Goal: Complete application form: Complete application form

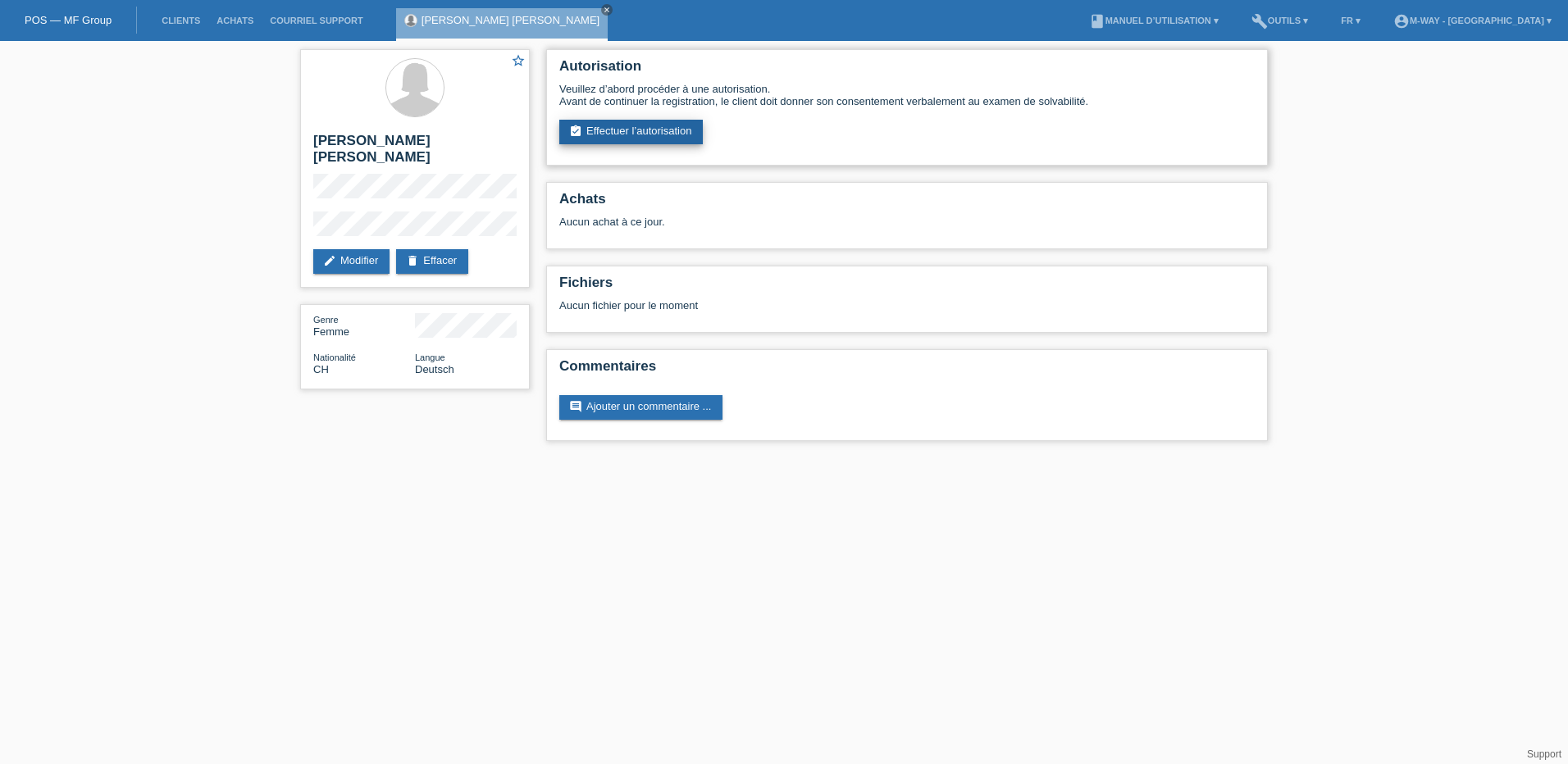
click at [642, 133] on link "assignment_turned_in Effectuer l’autorisation" at bounding box center [631, 132] width 143 height 24
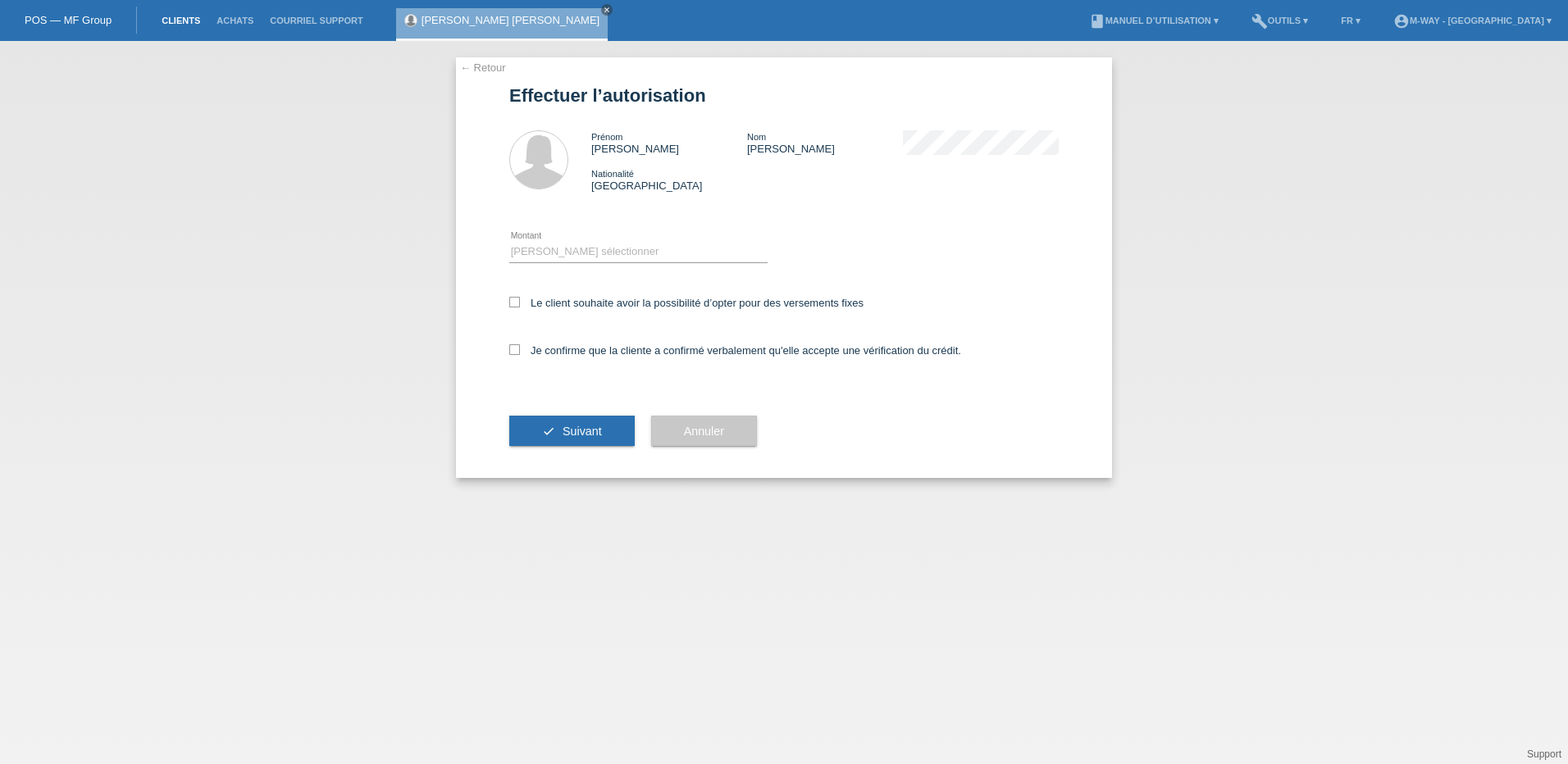
click at [179, 18] on link "Clients" at bounding box center [180, 21] width 55 height 10
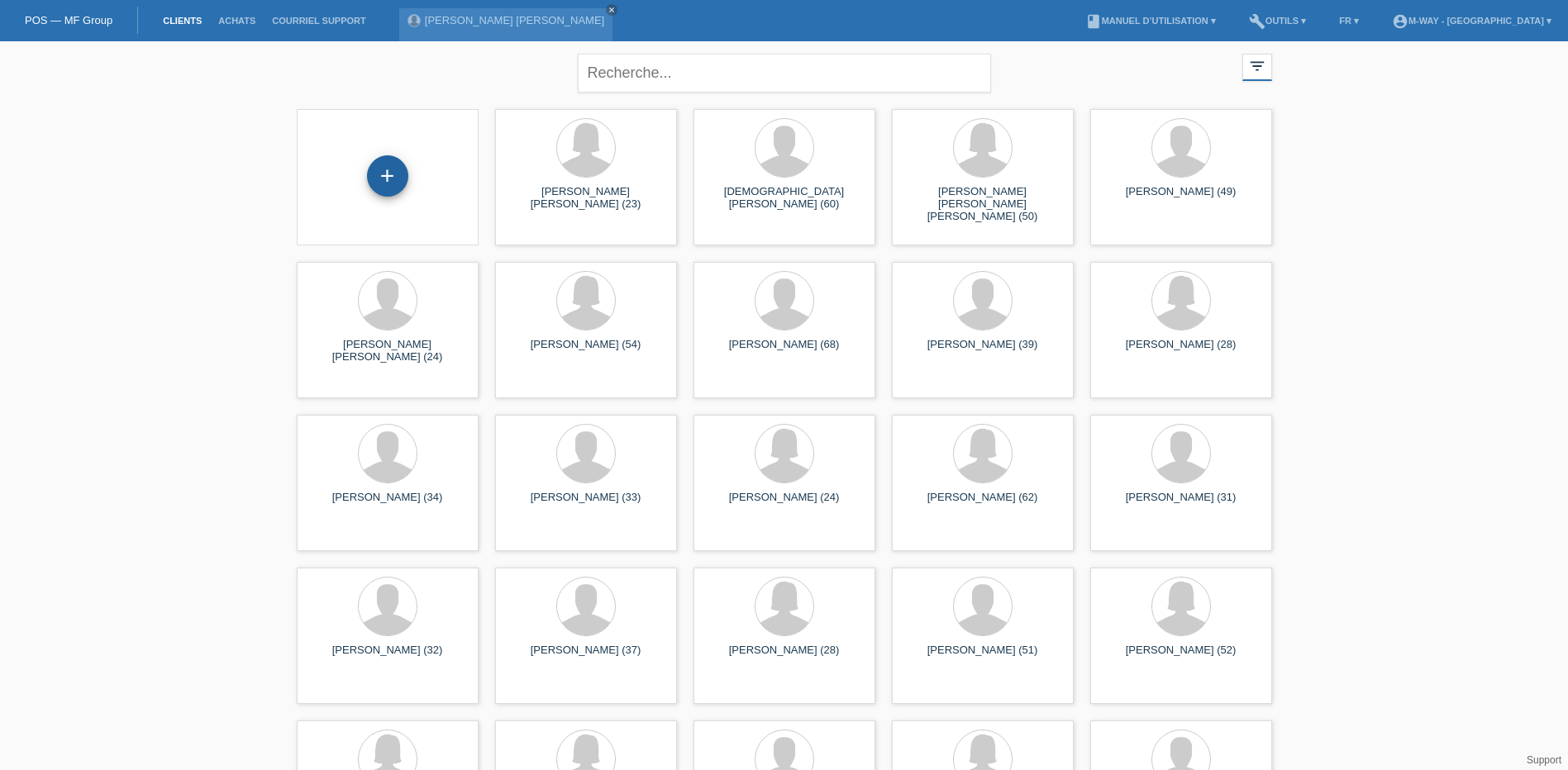
click at [387, 167] on div "+" at bounding box center [387, 176] width 41 height 41
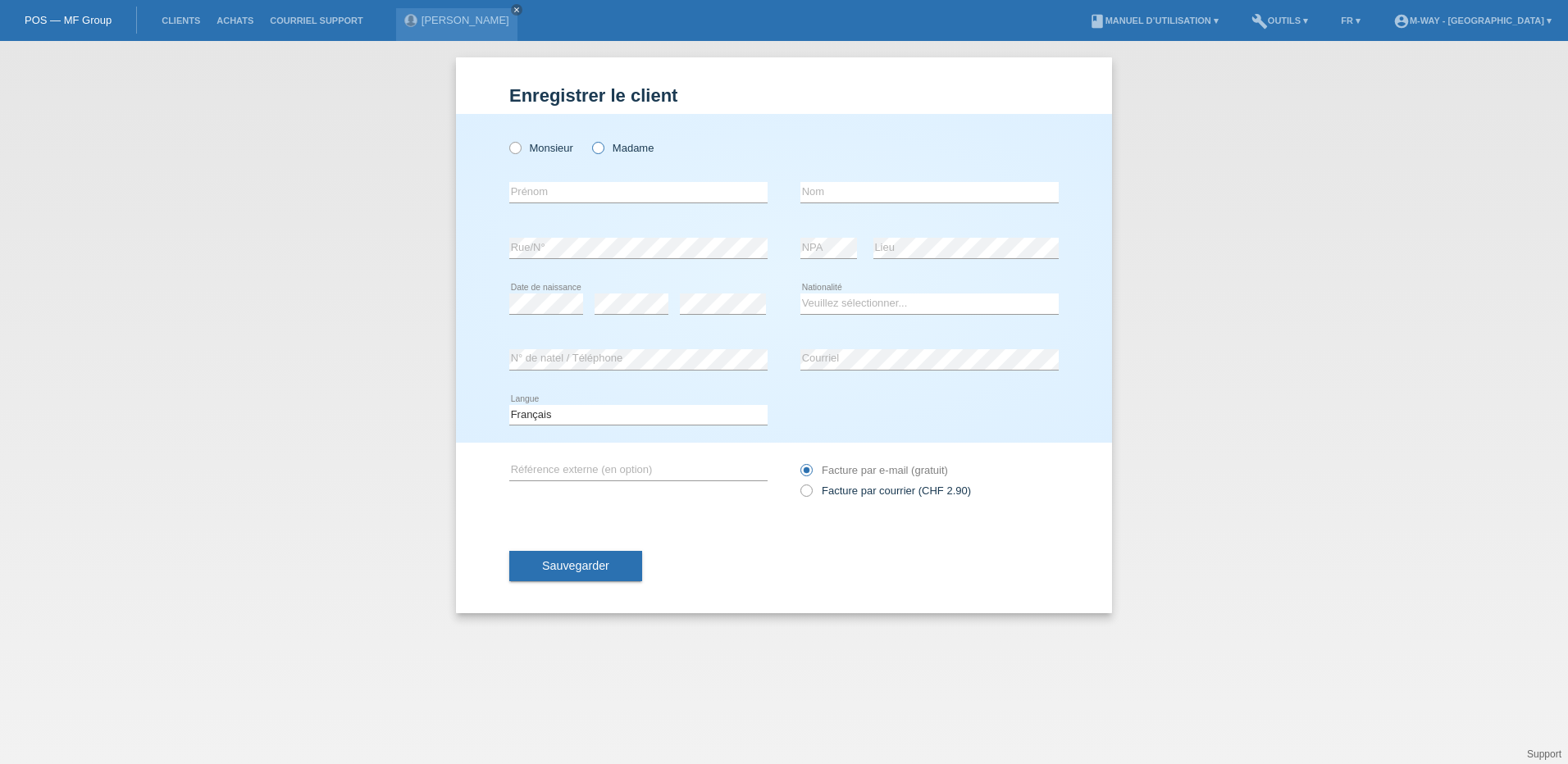
click at [590, 139] on icon at bounding box center [590, 139] width 0 height 0
click at [602, 149] on input "Madame" at bounding box center [597, 147] width 11 height 11
radio input "true"
click at [595, 188] on input "text" at bounding box center [638, 192] width 258 height 20
type input "Sandra"
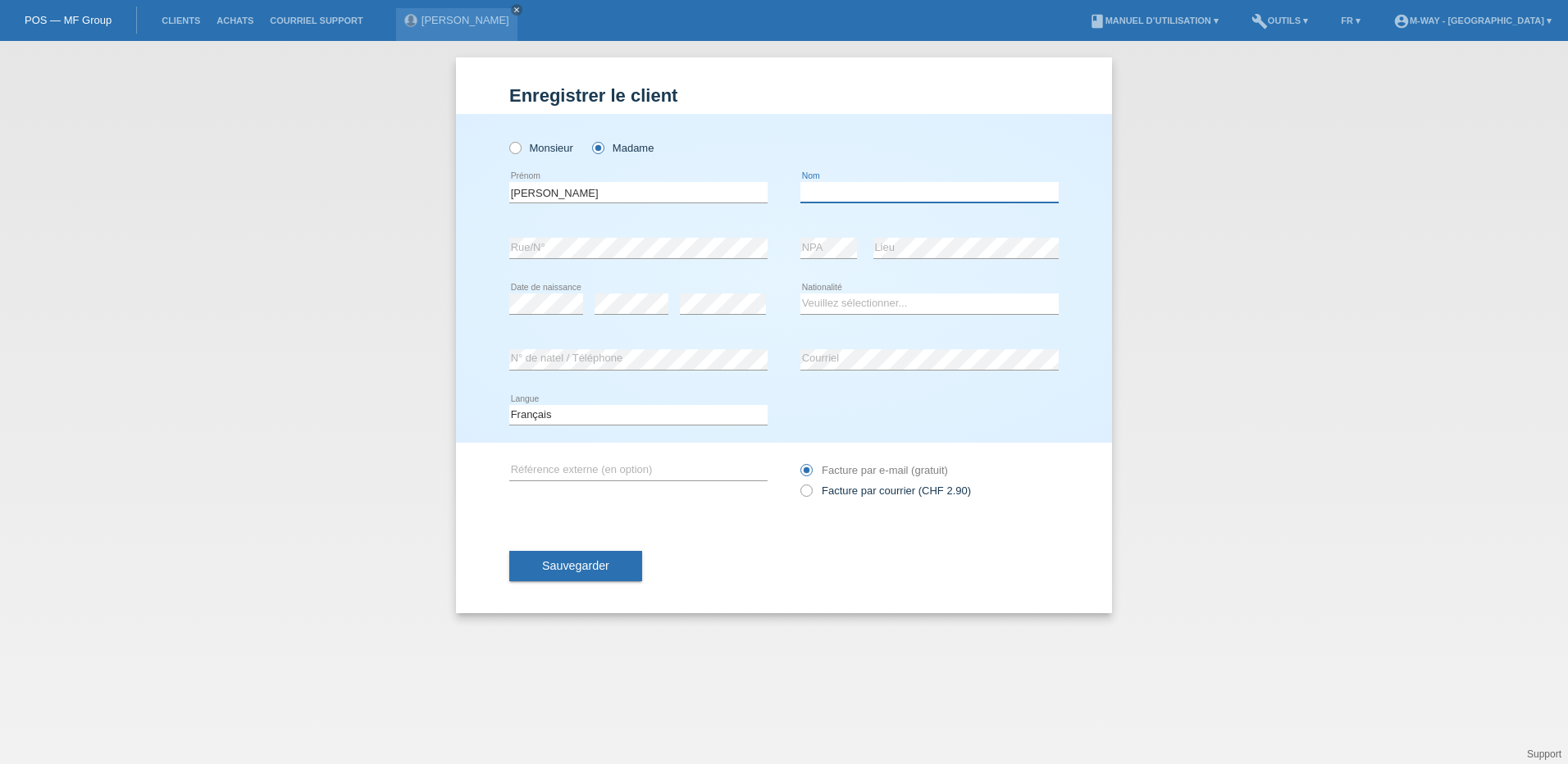
click at [860, 192] on input "text" at bounding box center [930, 192] width 258 height 20
type input "Germano"
click at [838, 234] on div "error NPA" at bounding box center [828, 248] width 56 height 55
click at [867, 300] on select "Veuillez sélectionner... Suisse Allemagne Autriche Liechtenstein ------------ A…" at bounding box center [930, 303] width 258 height 19
select select "CH"
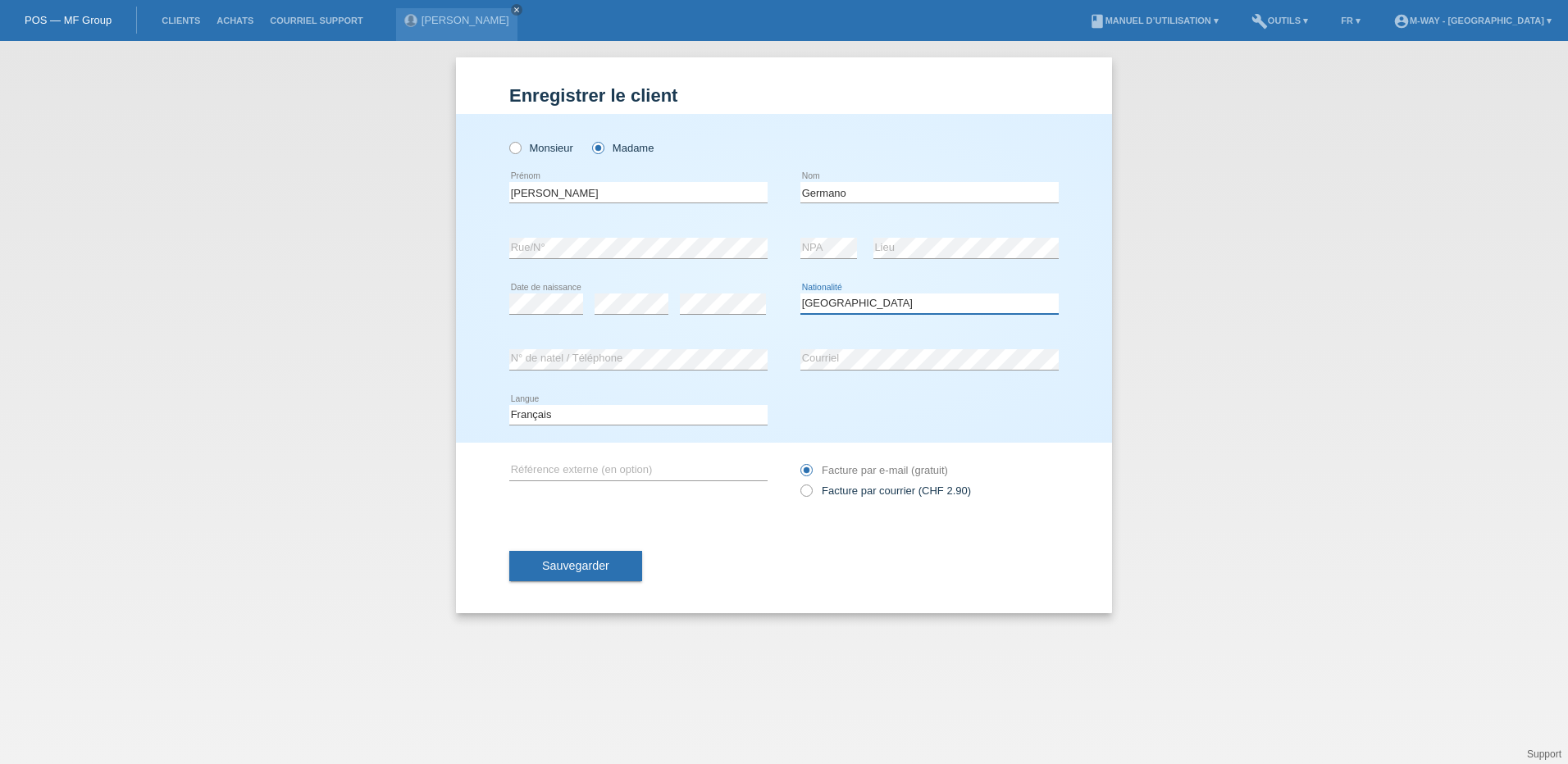
click at [800, 294] on select "Veuillez sélectionner... Suisse Allemagne Autriche Liechtenstein ------------ A…" at bounding box center [930, 303] width 258 height 19
click at [570, 561] on span "Sauvegarder" at bounding box center [576, 566] width 67 height 13
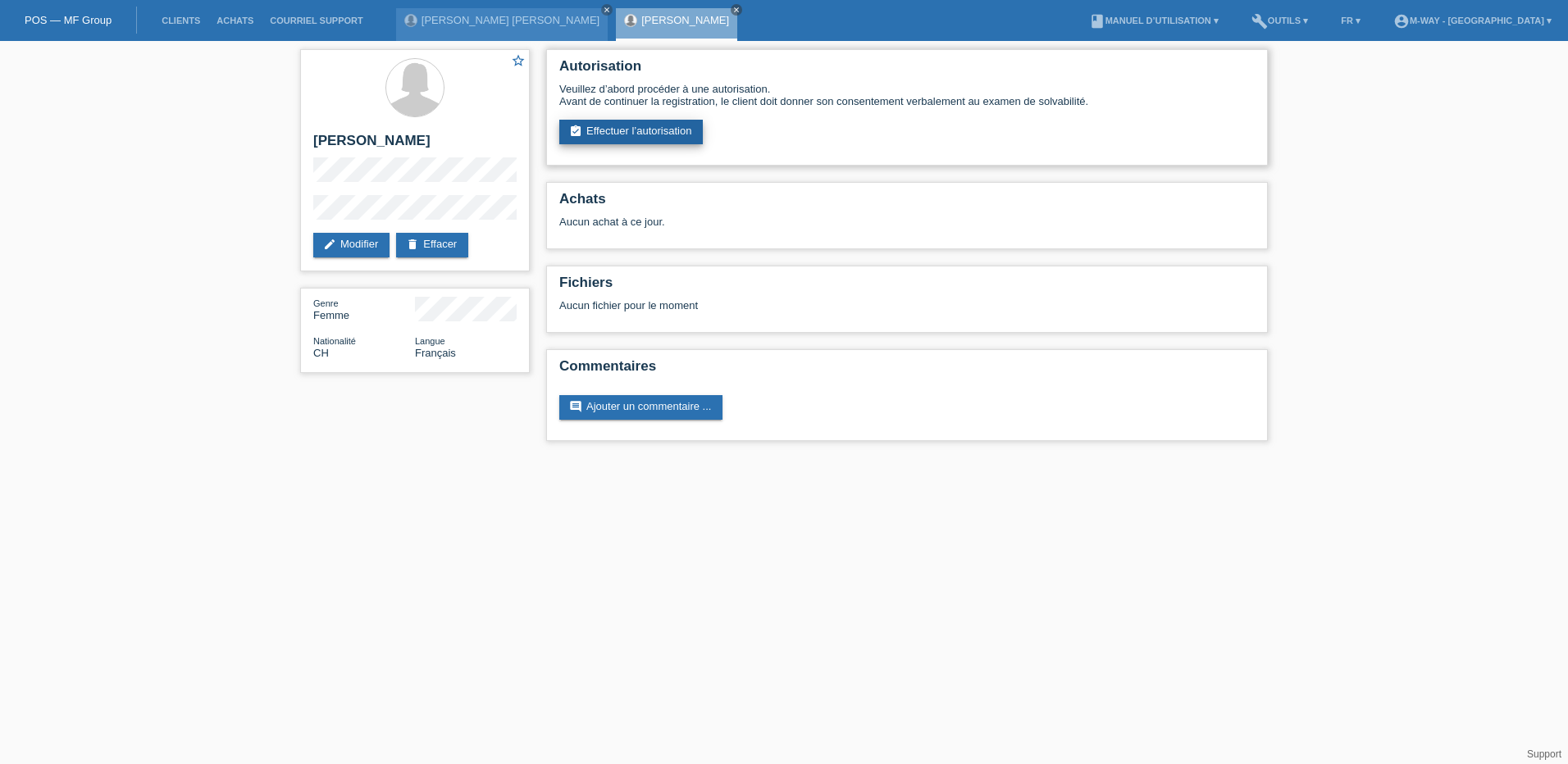
click at [669, 134] on link "assignment_turned_in Effectuer l’autorisation" at bounding box center [631, 132] width 143 height 24
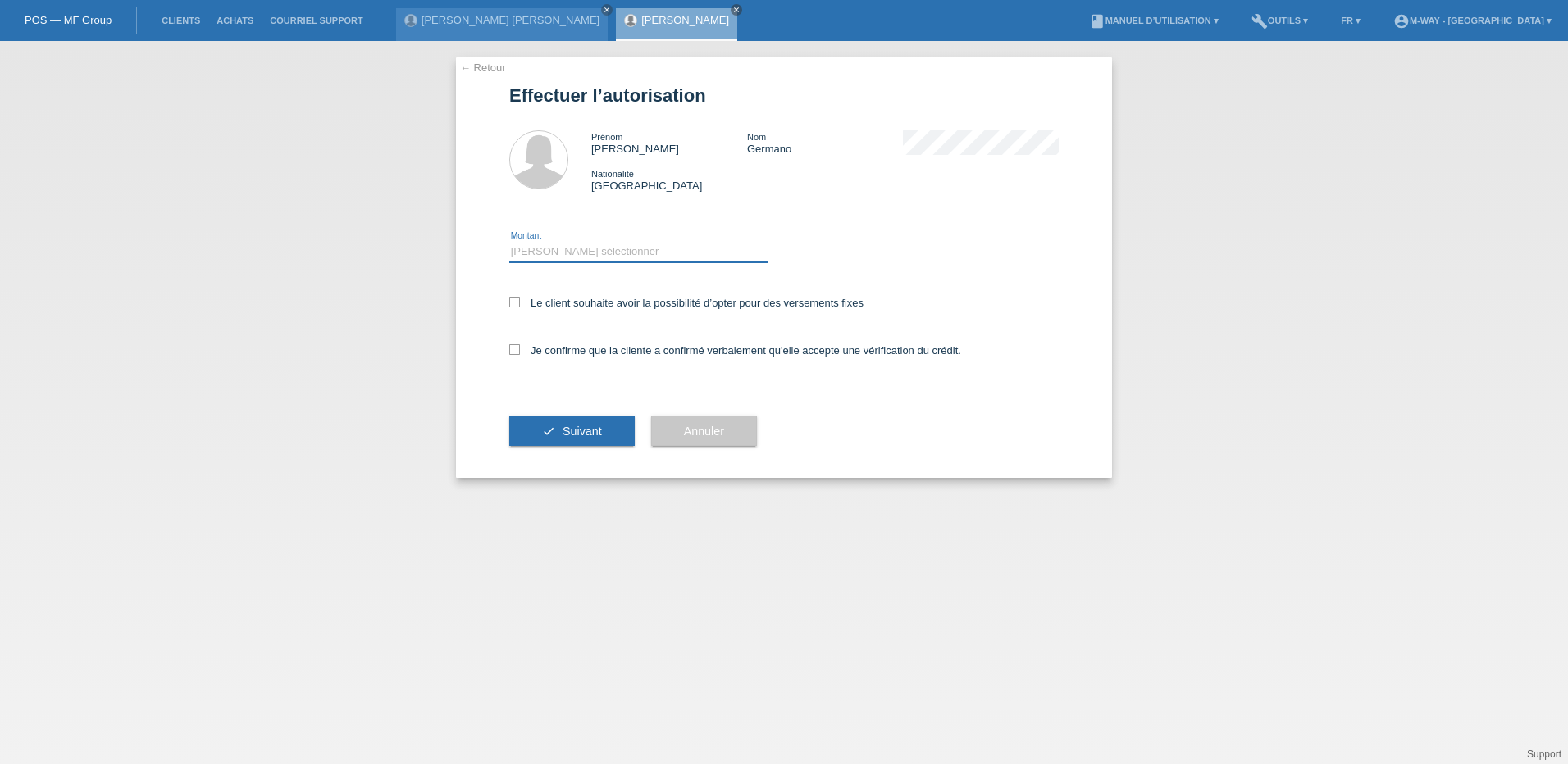
click at [567, 246] on select "Veuillez sélectionner CHF 1.00 - CHF 499.00 CHF 500.00 - CHF 1'999.00 CHF 2'000…" at bounding box center [638, 251] width 258 height 19
select select "3"
click at [509, 242] on select "Veuillez sélectionner CHF 1.00 - CHF 499.00 CHF 500.00 - CHF 1'999.00 CHF 2'000…" at bounding box center [638, 251] width 258 height 19
click at [519, 304] on icon at bounding box center [514, 302] width 11 height 11
click at [519, 304] on input "Le client souhaite avoir la possibilité d’opter pour des versements fixes" at bounding box center [514, 302] width 11 height 11
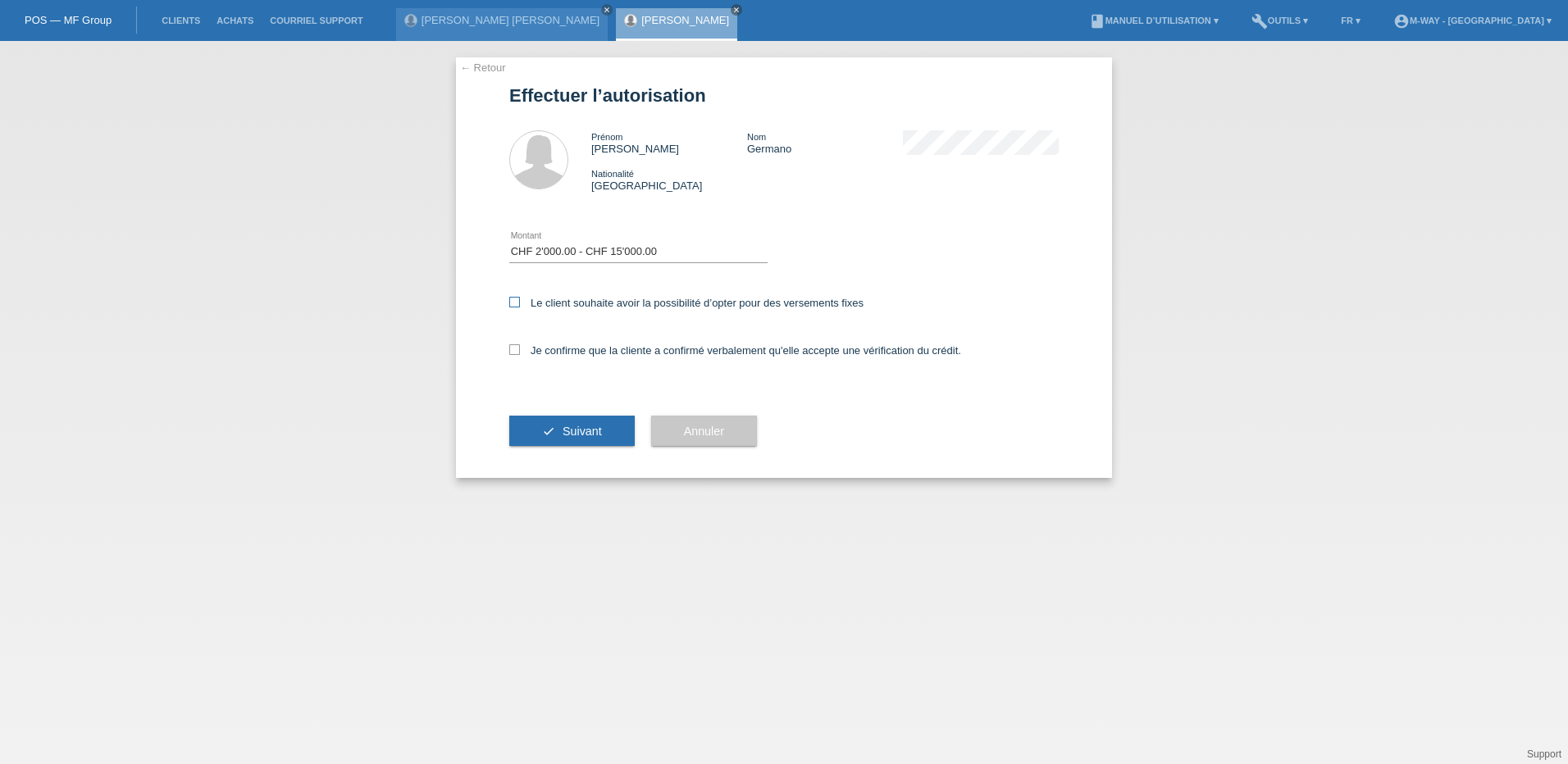
checkbox input "true"
click at [515, 353] on icon at bounding box center [514, 350] width 11 height 11
click at [515, 353] on input "Je confirme que la cliente a confirmé verbalement qu'elle accepte une vérificat…" at bounding box center [514, 350] width 11 height 11
checkbox input "true"
drag, startPoint x: 550, startPoint y: 426, endPoint x: 437, endPoint y: 373, distance: 124.8
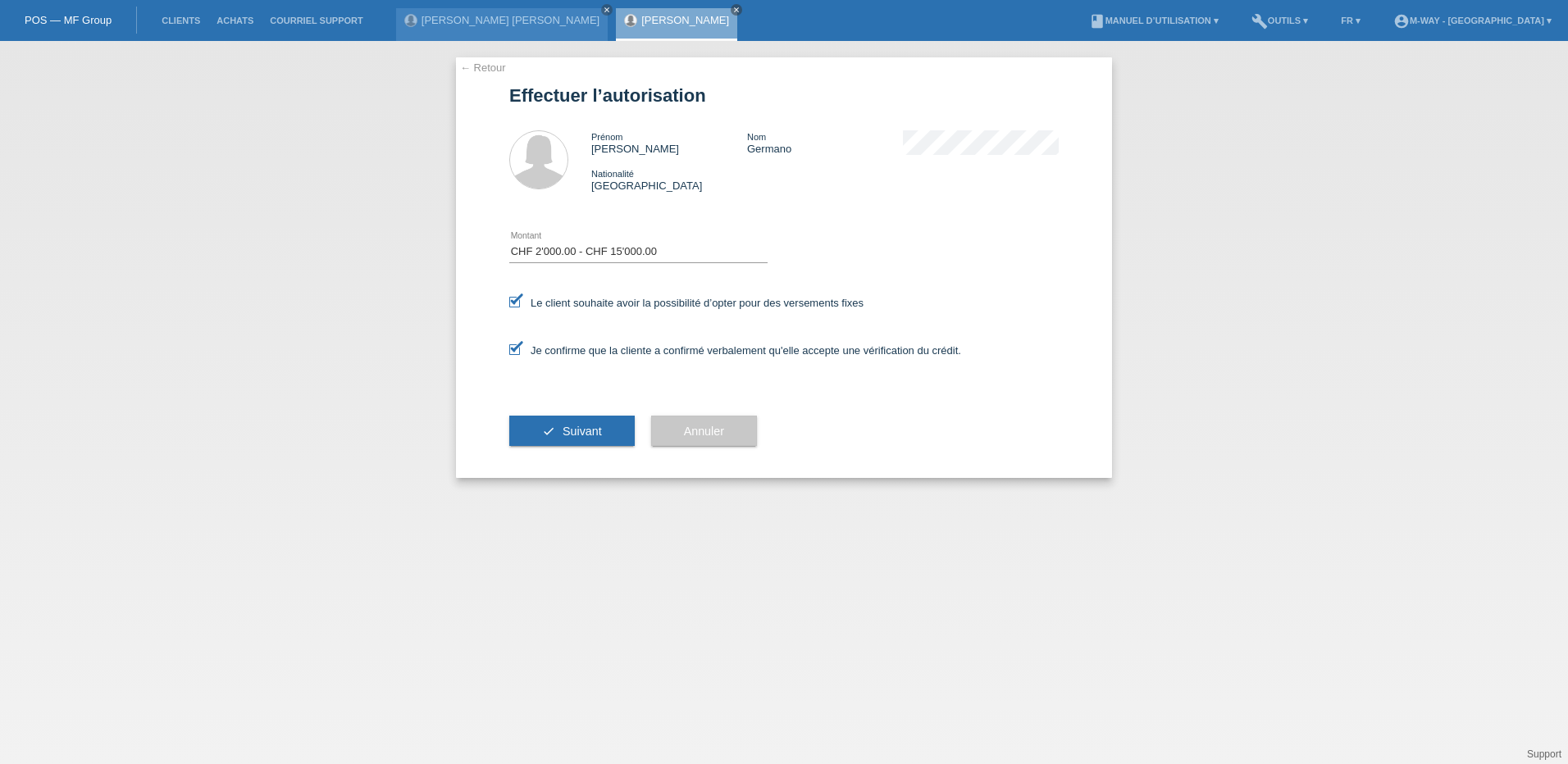
click at [545, 424] on icon "check" at bounding box center [549, 431] width 13 height 13
